Goal: Task Accomplishment & Management: Manage account settings

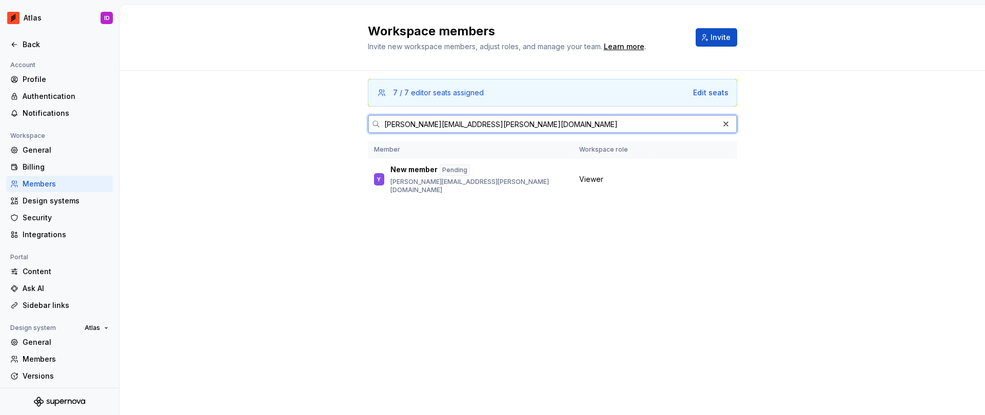
click at [725, 123] on button "button" at bounding box center [725, 124] width 14 height 14
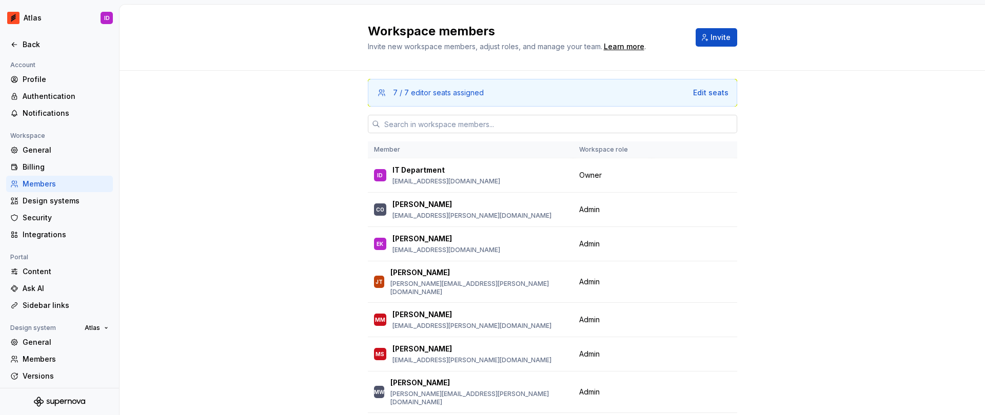
click at [497, 128] on input "text" at bounding box center [558, 124] width 357 height 18
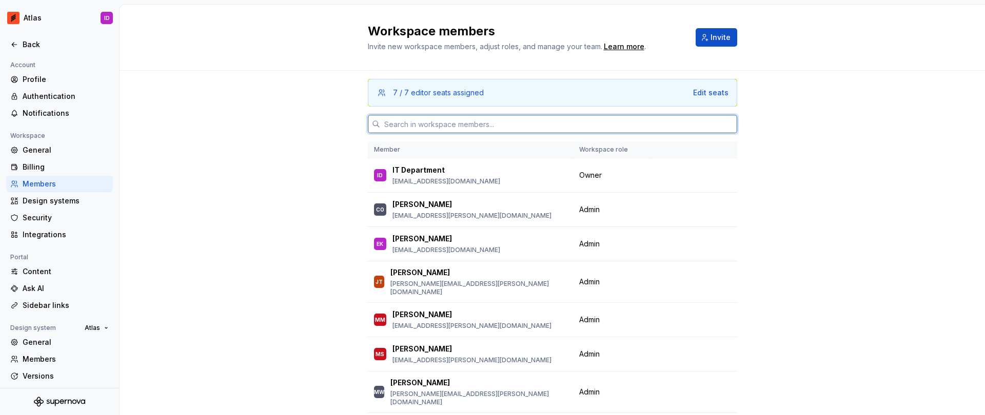
paste input "[PERSON_NAME][EMAIL_ADDRESS][DOMAIN_NAME]"
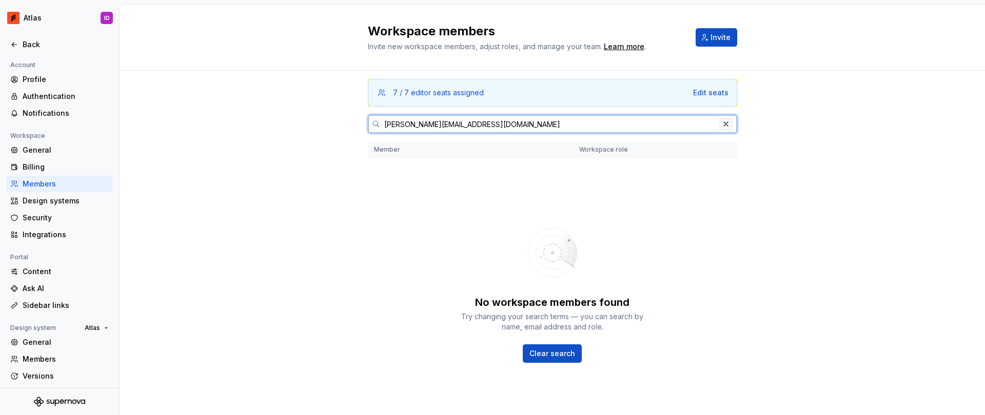
type input "[PERSON_NAME][EMAIL_ADDRESS][DOMAIN_NAME]"
click at [718, 123] on button "button" at bounding box center [725, 124] width 14 height 14
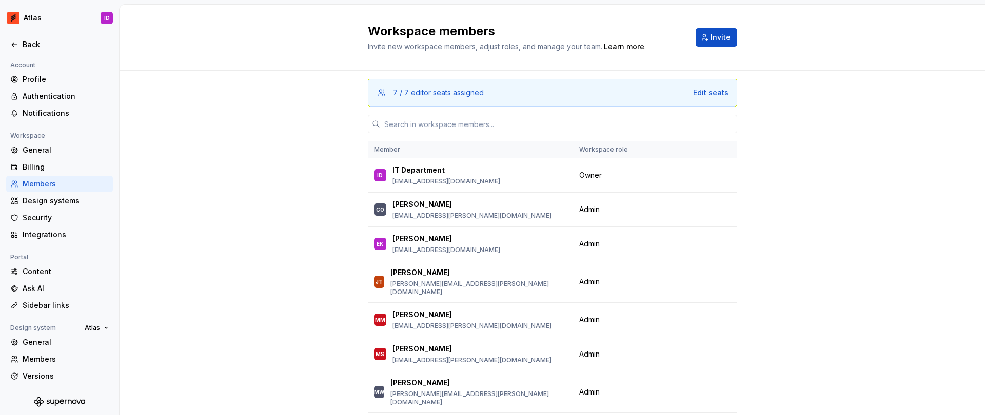
click at [711, 51] on div "Workspace members Invite new workspace members, adjust roles, and manage your t…" at bounding box center [552, 37] width 369 height 29
click at [714, 39] on span "Invite" at bounding box center [720, 37] width 20 height 10
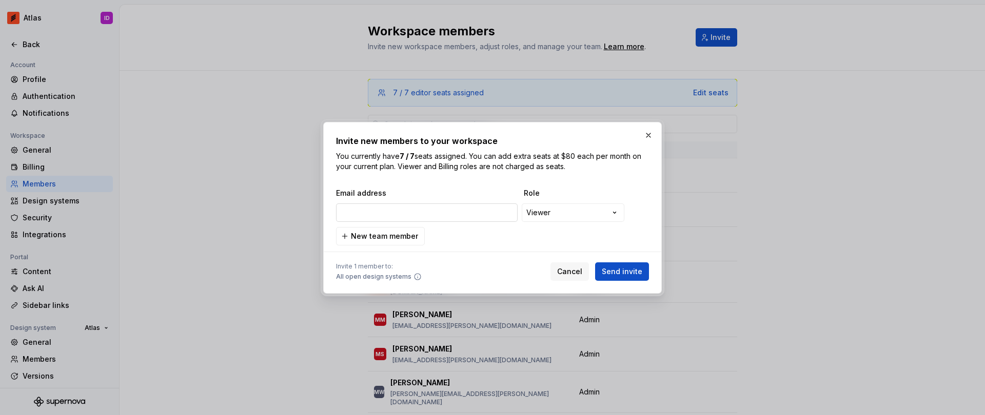
click at [475, 209] on input "email" at bounding box center [427, 213] width 182 height 18
click at [614, 273] on span "Send invite" at bounding box center [622, 272] width 41 height 10
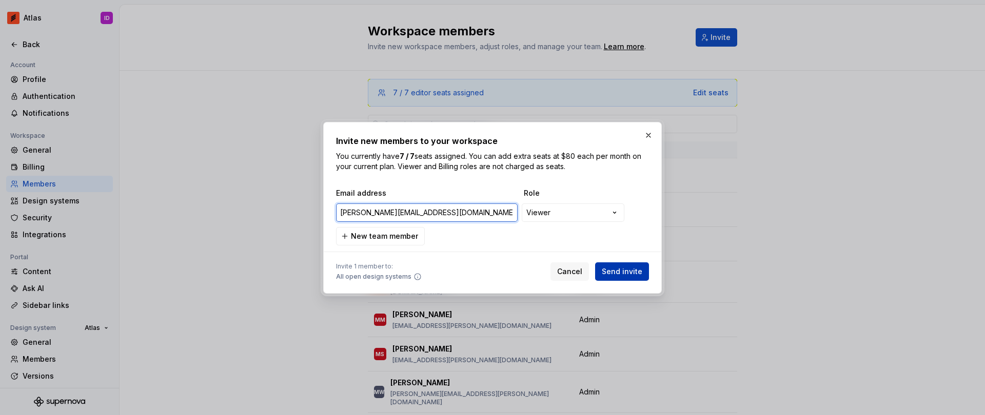
type input "[PERSON_NAME][EMAIL_ADDRESS][DOMAIN_NAME]"
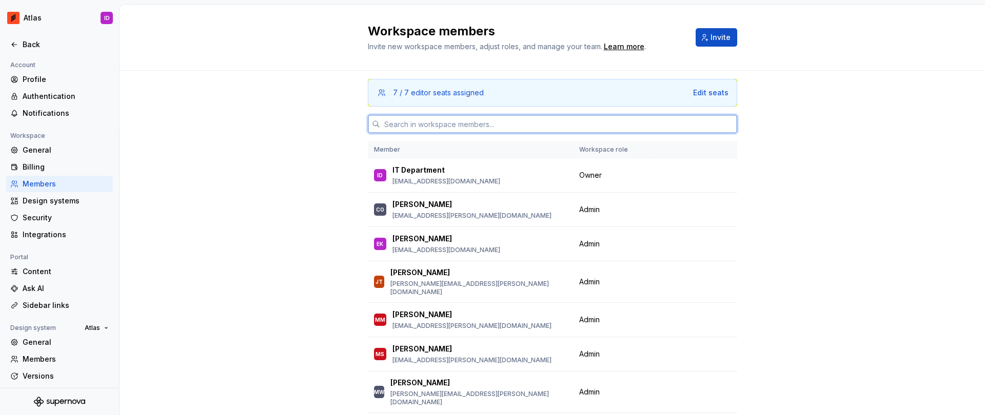
click at [492, 129] on input "text" at bounding box center [558, 124] width 357 height 18
paste input "[PERSON_NAME][EMAIL_ADDRESS][DOMAIN_NAME]"
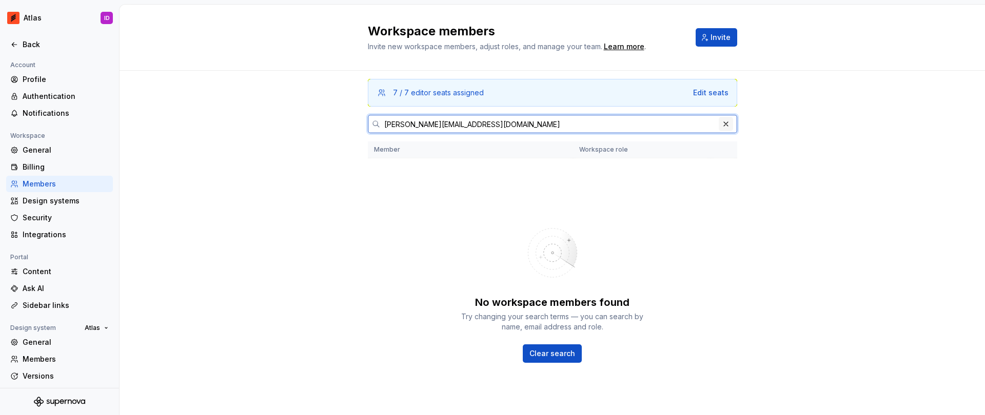
type input "[PERSON_NAME][EMAIL_ADDRESS][DOMAIN_NAME]"
click at [718, 124] on button "button" at bounding box center [725, 124] width 14 height 14
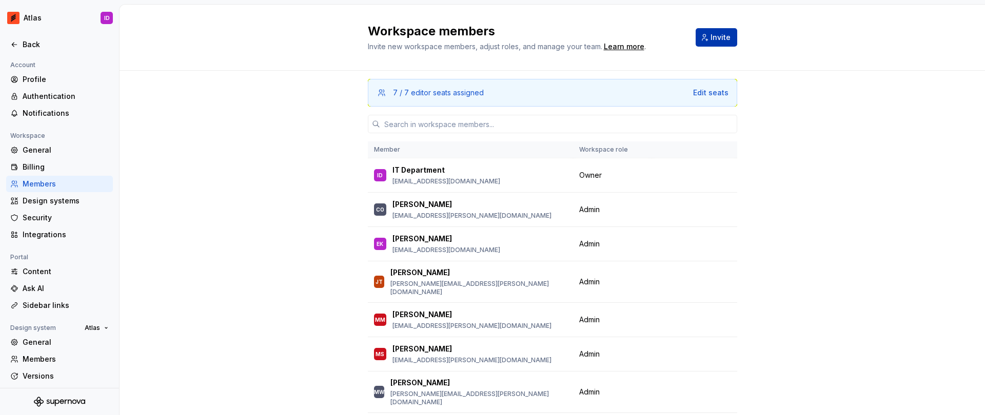
click at [714, 39] on span "Invite" at bounding box center [720, 37] width 20 height 10
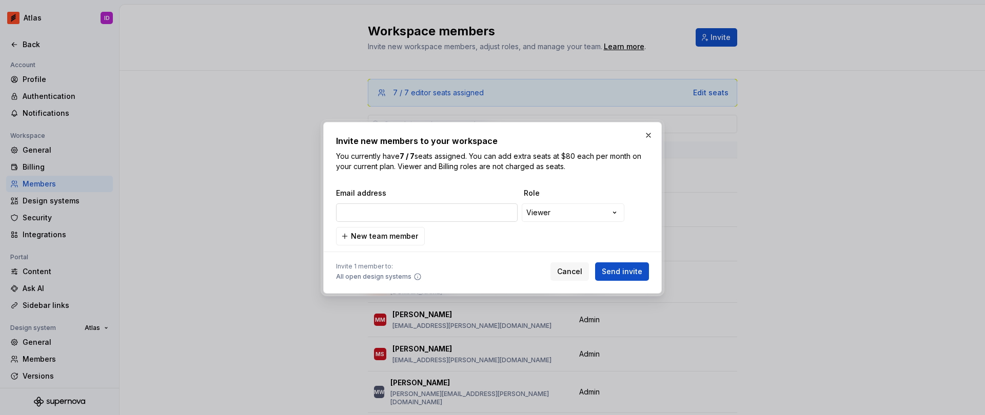
click at [459, 212] on input "email" at bounding box center [427, 213] width 182 height 18
click at [485, 212] on input "[PERSON_NAME][EMAIL_ADDRESS][DOMAIN_NAME]" at bounding box center [427, 213] width 182 height 18
click at [623, 268] on span "Send invite" at bounding box center [622, 272] width 41 height 10
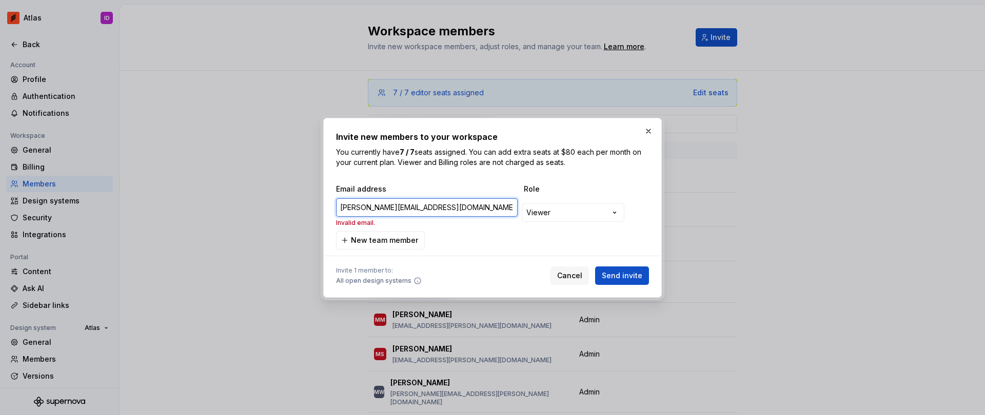
click at [341, 209] on input "[PERSON_NAME][EMAIL_ADDRESS][DOMAIN_NAME]" at bounding box center [427, 207] width 182 height 18
click at [424, 211] on input "[PERSON_NAME][EMAIL_ADDRESS][DOMAIN_NAME]" at bounding box center [427, 207] width 182 height 18
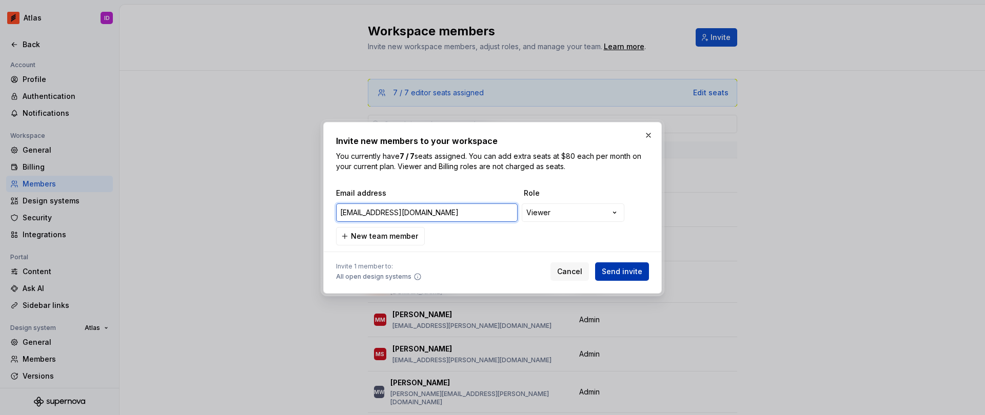
type input "[EMAIL_ADDRESS][DOMAIN_NAME]"
click at [624, 279] on button "Send invite" at bounding box center [622, 272] width 54 height 18
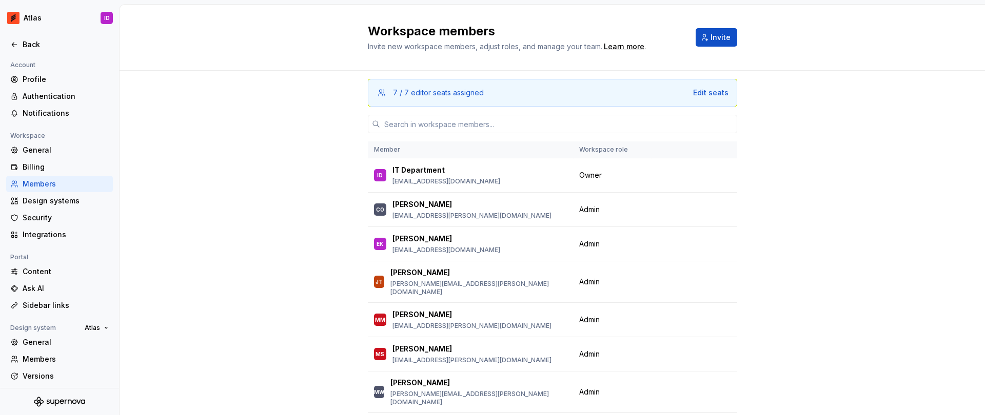
click at [259, 167] on div "7 / 7 editor seats assigned Edit seats Member Workspace role ID IT Department […" at bounding box center [551, 276] width 865 height 411
